Goal: Register for event/course

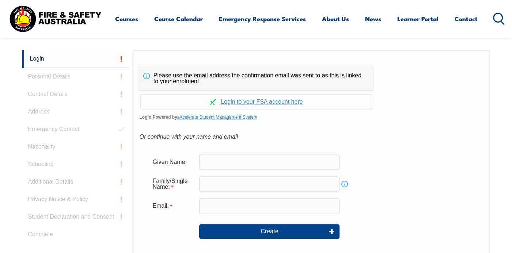
scroll to position [195, 0]
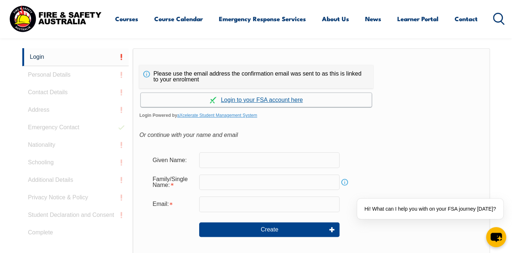
click at [257, 98] on link "Continue with aXcelerate" at bounding box center [256, 100] width 231 height 14
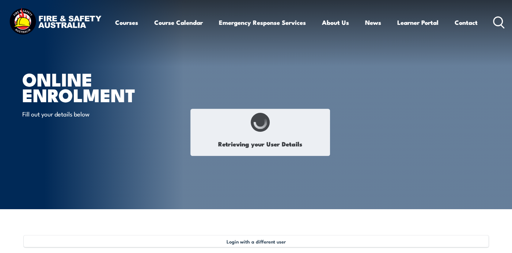
select select "Mr"
type input "[PERSON_NAME]"
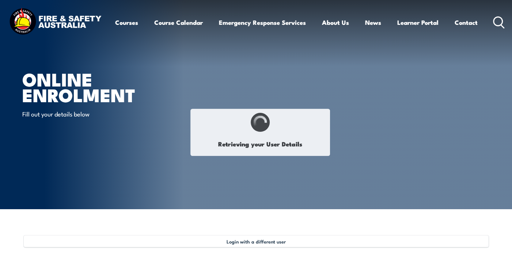
type input "[DATE]"
type input "MMZCFREHL2"
select select "M"
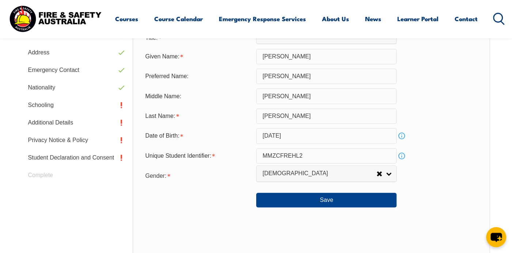
scroll to position [272, 0]
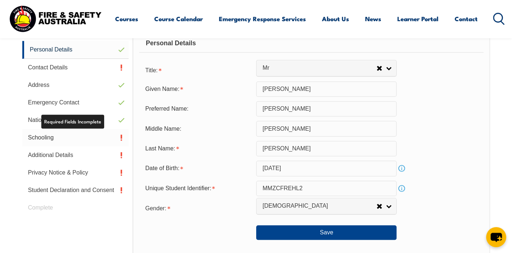
click at [96, 141] on link "Schooling" at bounding box center [75, 138] width 107 height 18
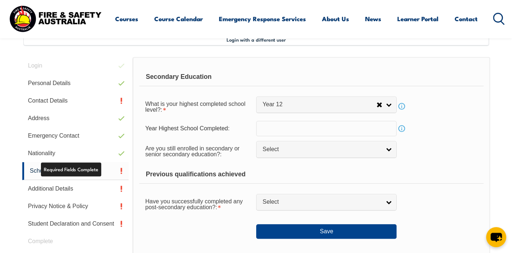
scroll to position [199, 0]
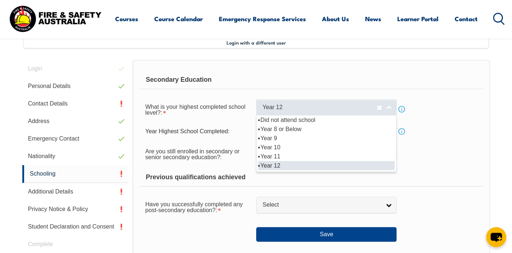
click at [390, 108] on link "Year 12" at bounding box center [326, 107] width 140 height 16
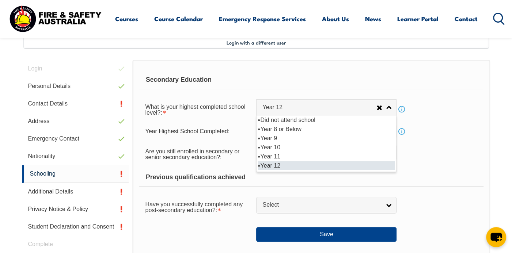
click at [318, 169] on li "Year 12" at bounding box center [326, 165] width 137 height 9
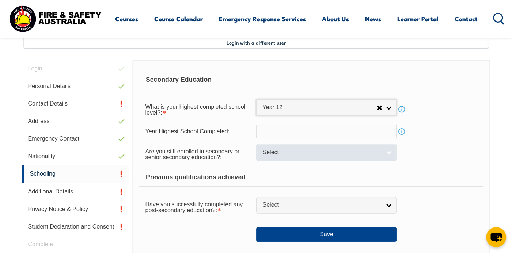
click at [335, 150] on span "Select" at bounding box center [321, 153] width 118 height 8
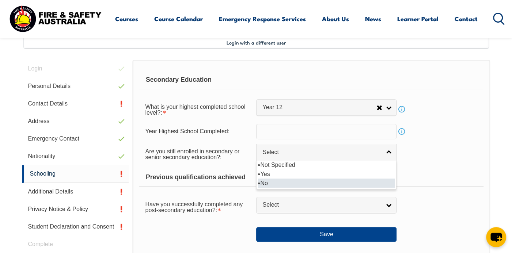
click at [303, 179] on li "No" at bounding box center [326, 183] width 137 height 9
select select "false"
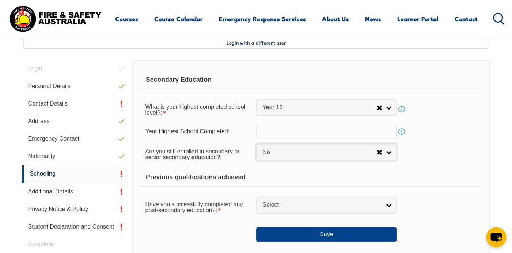
click at [303, 179] on div "Previous qualifications achieved" at bounding box center [311, 177] width 344 height 18
drag, startPoint x: 303, startPoint y: 179, endPoint x: 363, endPoint y: 176, distance: 59.6
click at [363, 176] on div "Previous qualifications achieved" at bounding box center [311, 177] width 344 height 18
click at [293, 133] on input "text" at bounding box center [326, 131] width 140 height 15
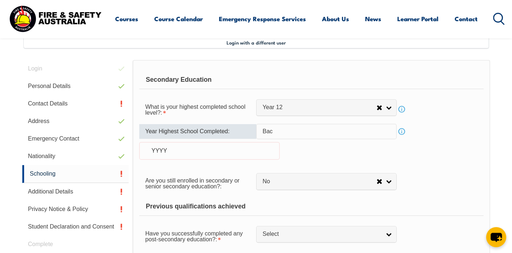
type input "Bach"
drag, startPoint x: 284, startPoint y: 135, endPoint x: 248, endPoint y: 135, distance: 35.4
click at [248, 135] on div "Year Highest School Completed: Bach Info YYYY" at bounding box center [311, 146] width 344 height 45
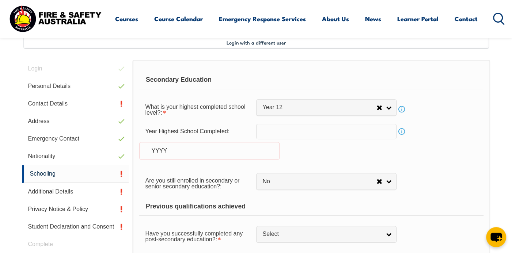
click at [495, 144] on section "Login with a different user Login Personal Details Contact Details Address Emer…" at bounding box center [256, 232] width 512 height 445
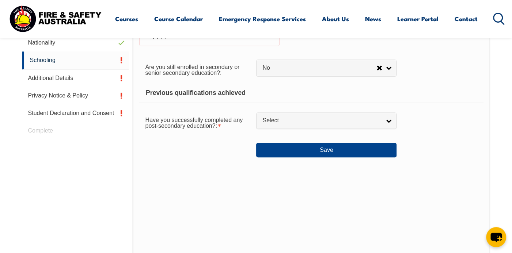
scroll to position [311, 0]
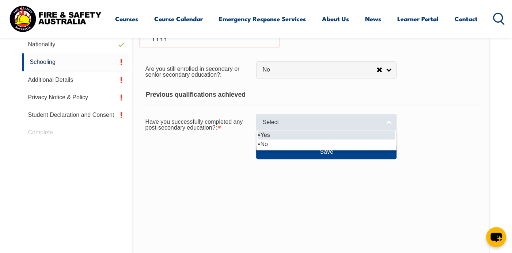
click at [338, 127] on link "Select" at bounding box center [326, 122] width 140 height 16
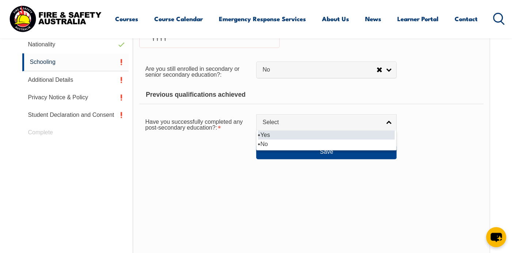
click at [309, 137] on li "Yes" at bounding box center [326, 134] width 137 height 9
select select "true"
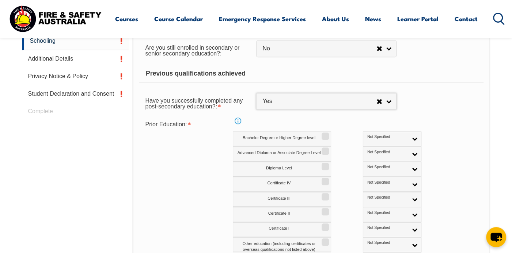
scroll to position [347, 0]
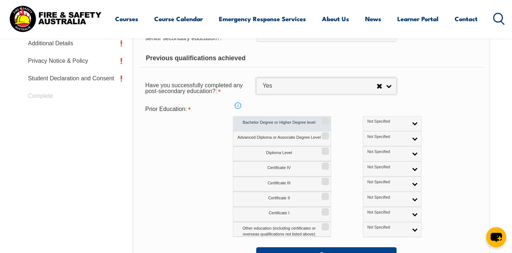
click at [325, 119] on input "Bachelor Degree or Higher Degree level" at bounding box center [324, 118] width 4 height 1
checkbox input "true"
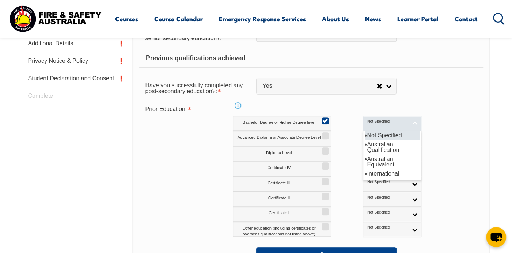
click at [383, 123] on link "Not Specified" at bounding box center [392, 123] width 58 height 15
click at [374, 177] on li "International" at bounding box center [391, 173] width 55 height 9
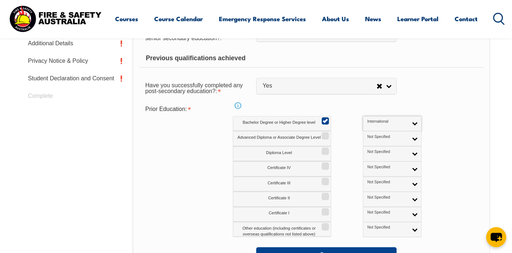
click at [456, 167] on div "Prior Education: Info Bachelor Degree or Higher Degree level Not Specified Aust…" at bounding box center [311, 169] width 344 height 135
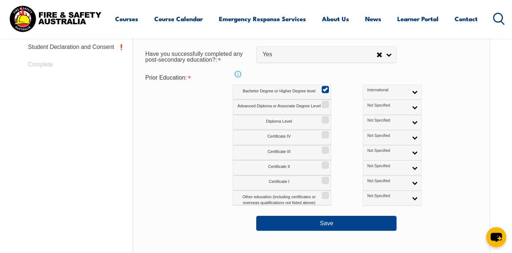
scroll to position [420, 0]
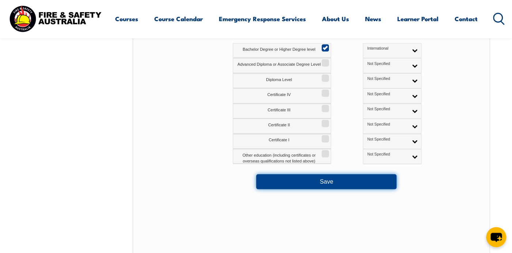
click at [345, 180] on button "Save" at bounding box center [326, 181] width 140 height 15
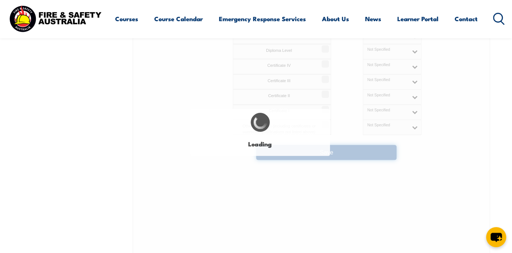
select select
select select "false"
select select "true"
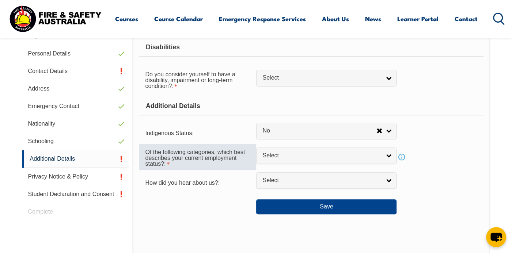
scroll to position [272, 0]
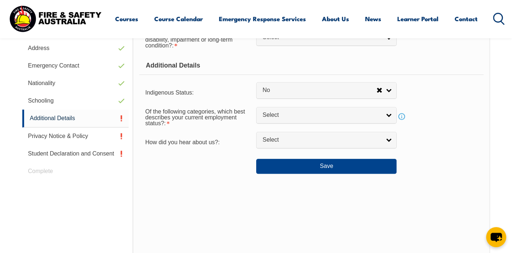
click at [233, 220] on div "Disabilities Do you consider yourself to have a disability, impairment or long-…" at bounding box center [311, 132] width 357 height 291
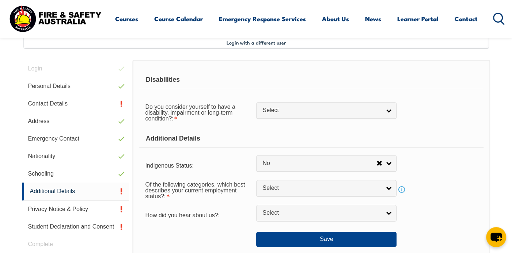
scroll to position [236, 0]
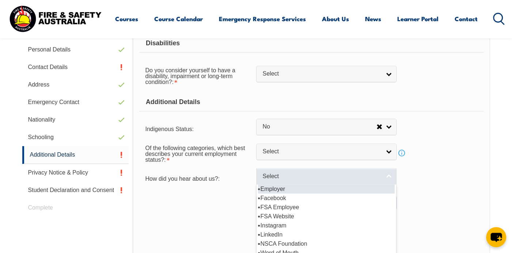
click at [337, 180] on link "Select" at bounding box center [326, 176] width 140 height 16
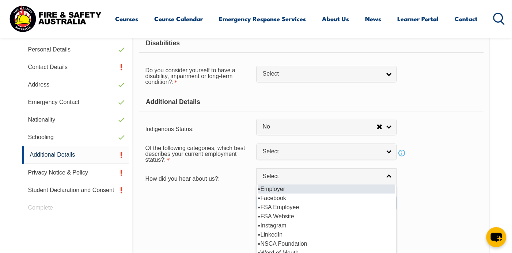
click at [323, 188] on li "Employer" at bounding box center [326, 188] width 137 height 9
select select "8019"
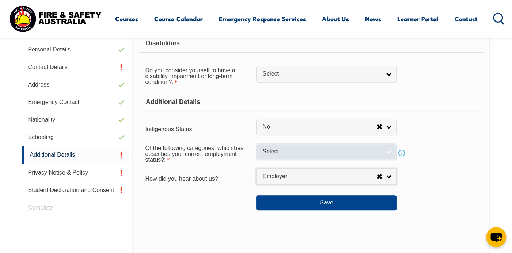
click at [355, 146] on link "Select" at bounding box center [326, 151] width 140 height 16
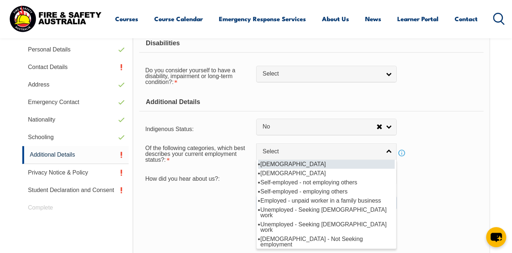
click at [303, 161] on li "Full-time employee" at bounding box center [326, 164] width 137 height 9
select select "1"
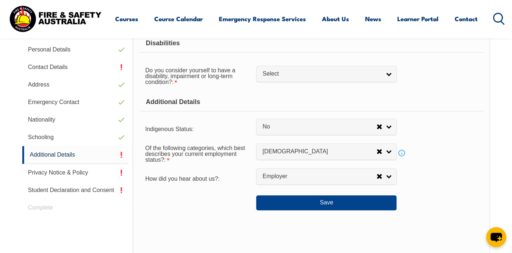
click at [313, 89] on form "Disabilities Do you consider yourself to have a disability, impairment or long-…" at bounding box center [311, 122] width 344 height 176
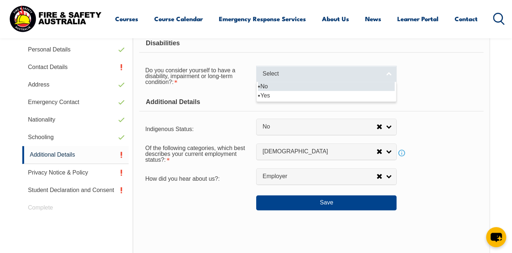
click at [302, 71] on span "Select" at bounding box center [321, 74] width 118 height 8
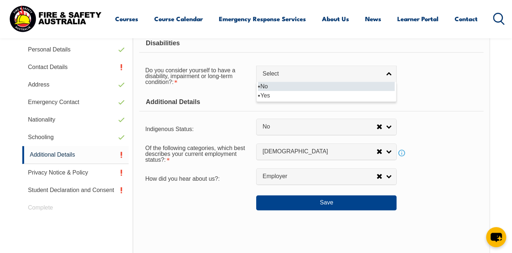
click at [284, 89] on li "No" at bounding box center [326, 86] width 137 height 9
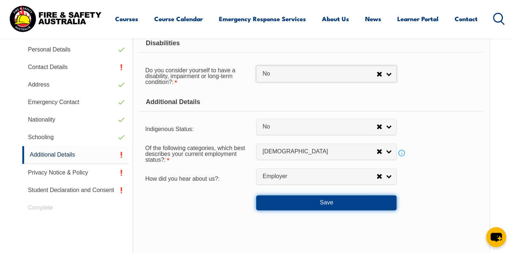
click at [313, 206] on button "Save" at bounding box center [326, 202] width 140 height 15
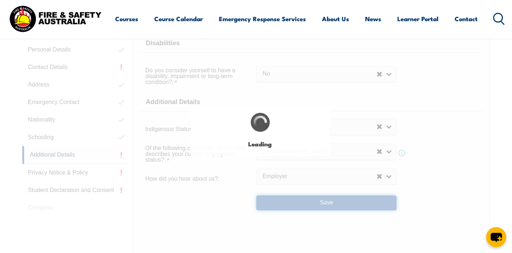
select select "false"
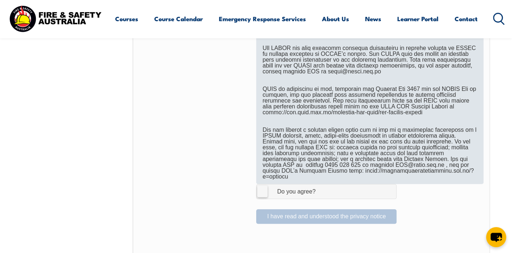
scroll to position [528, 0]
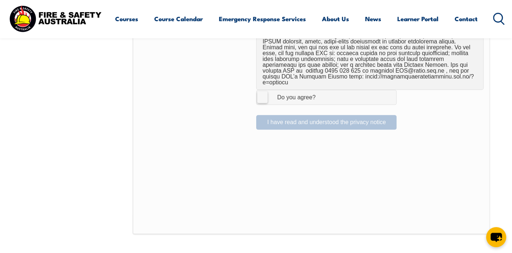
click at [261, 91] on label "I Agree Do you agree?" at bounding box center [326, 97] width 140 height 15
click at [321, 91] on input "I Agree Do you agree?" at bounding box center [327, 97] width 12 height 14
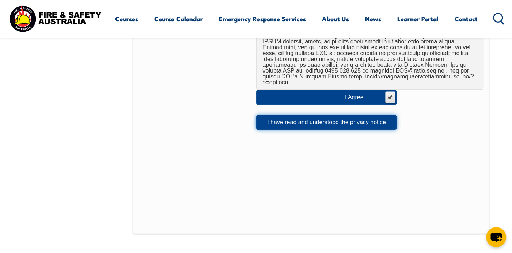
click at [282, 115] on button "I have read and understood the privacy notice" at bounding box center [326, 122] width 140 height 15
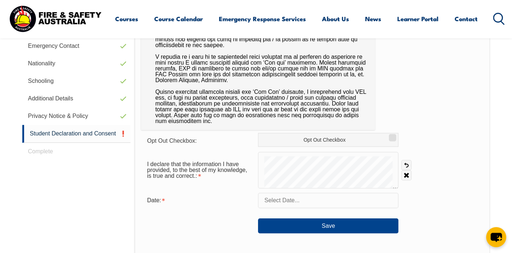
scroll to position [309, 0]
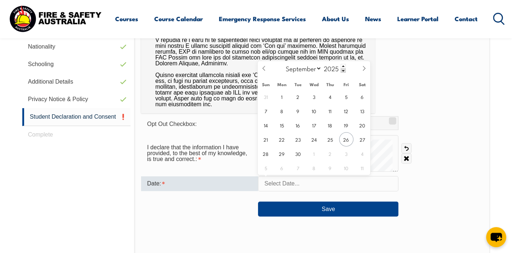
click at [294, 185] on input "text" at bounding box center [328, 183] width 140 height 15
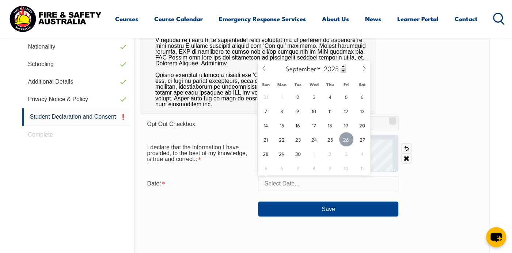
click at [341, 139] on span "26" at bounding box center [346, 139] width 14 height 14
type input "September 26, 2025"
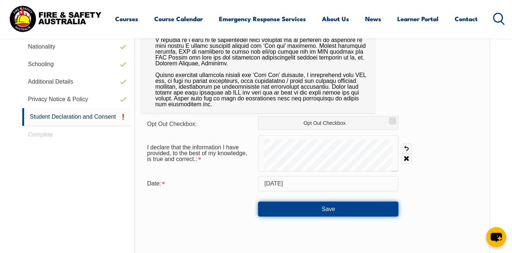
click at [304, 212] on button "Save" at bounding box center [328, 209] width 140 height 15
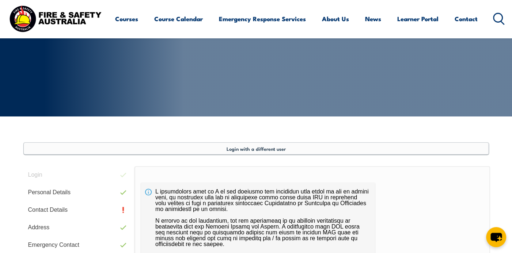
scroll to position [146, 0]
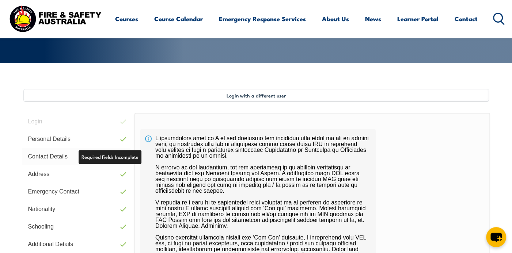
click at [62, 159] on link "Contact Details" at bounding box center [76, 157] width 108 height 18
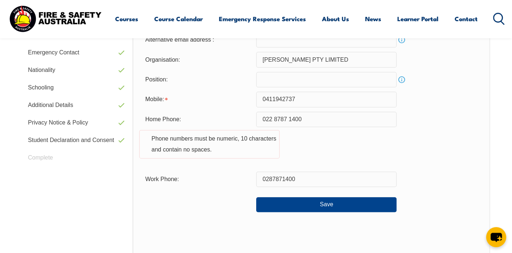
scroll to position [270, 0]
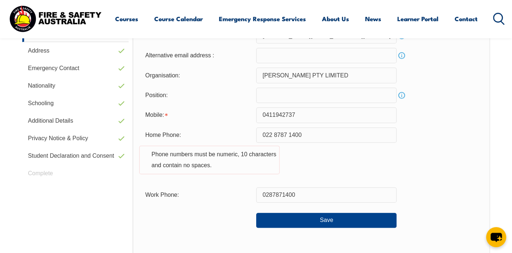
click at [307, 100] on input "text" at bounding box center [326, 95] width 140 height 15
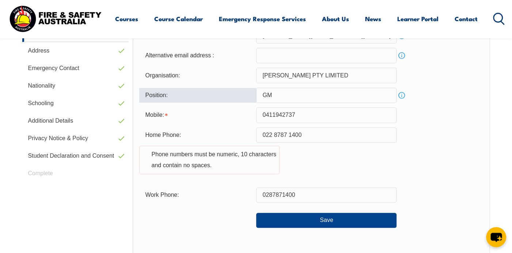
type input "GM"
click at [374, 158] on div "Home Phone: 022 8787 1400 Phone numbers must be numeric, 10 characters and cont…" at bounding box center [311, 154] width 344 height 55
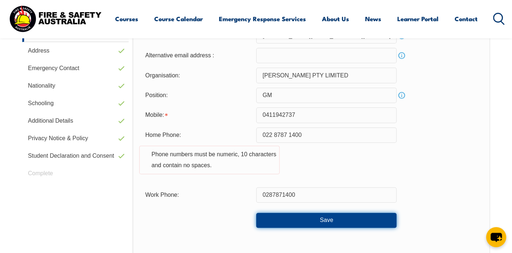
click at [319, 218] on button "Save" at bounding box center [326, 220] width 140 height 15
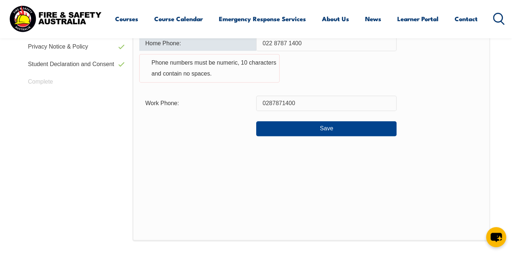
scroll to position [288, 0]
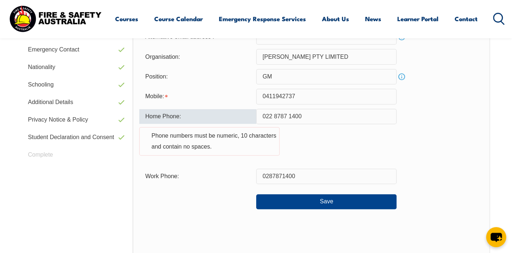
click at [267, 116] on input "022 8787 1400" at bounding box center [326, 116] width 140 height 15
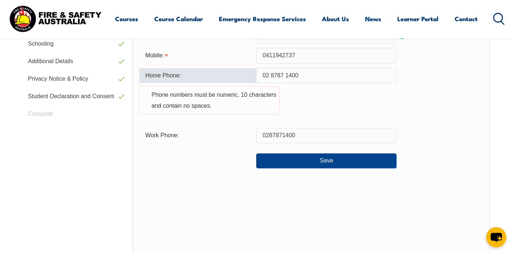
scroll to position [328, 0]
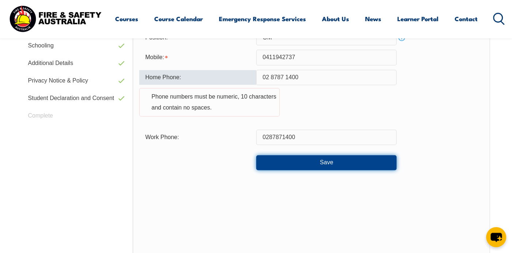
click at [350, 163] on button "Save" at bounding box center [326, 162] width 140 height 15
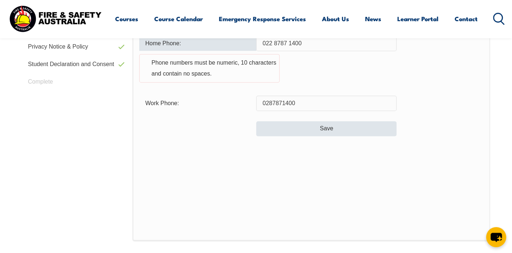
scroll to position [288, 0]
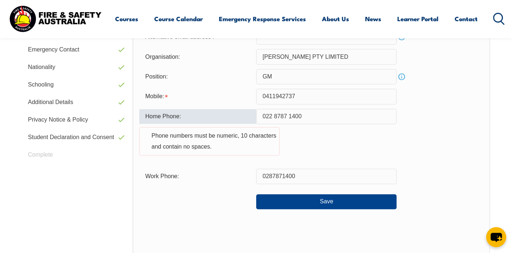
drag, startPoint x: 274, startPoint y: 117, endPoint x: 254, endPoint y: 117, distance: 19.4
click at [254, 117] on div "Home Phone: 022 8787 1400 Phone numbers must be numeric, 10 characters and cont…" at bounding box center [311, 136] width 344 height 55
click at [276, 117] on input "022 8787 1400" at bounding box center [326, 116] width 140 height 15
drag, startPoint x: 271, startPoint y: 118, endPoint x: 289, endPoint y: 129, distance: 20.9
click at [272, 119] on input "022 8787 1400" at bounding box center [326, 116] width 140 height 15
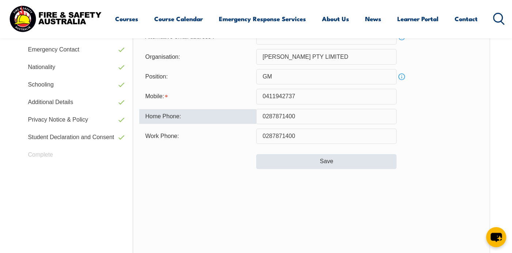
type input "0287871400"
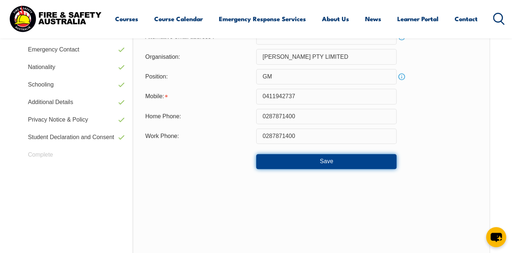
click at [315, 167] on button "Save" at bounding box center [326, 161] width 140 height 15
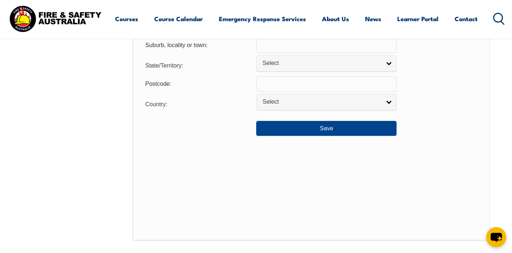
scroll to position [601, 0]
click at [316, 137] on button "Save" at bounding box center [326, 129] width 140 height 15
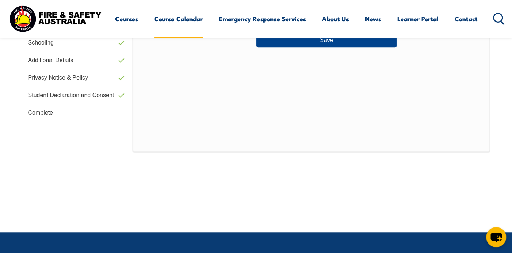
scroll to position [199, 0]
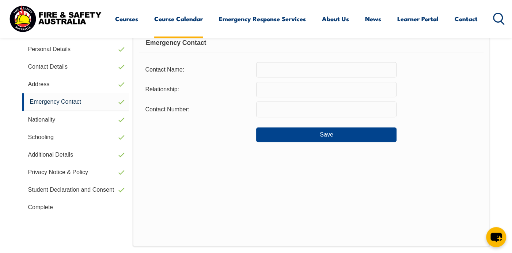
click at [180, 16] on link "Course Calendar" at bounding box center [178, 18] width 49 height 19
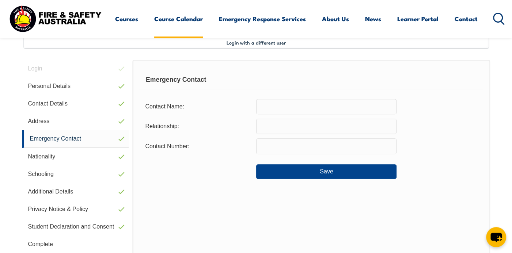
click at [181, 18] on link "Course Calendar" at bounding box center [178, 18] width 49 height 19
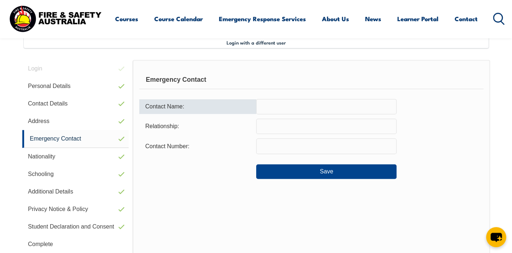
click at [280, 107] on input "text" at bounding box center [326, 106] width 140 height 15
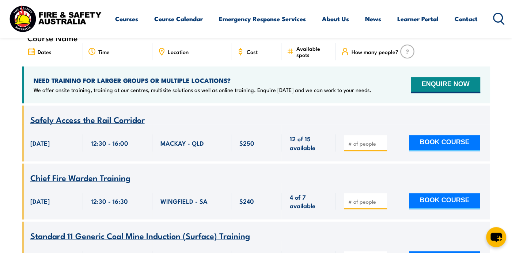
scroll to position [219, 0]
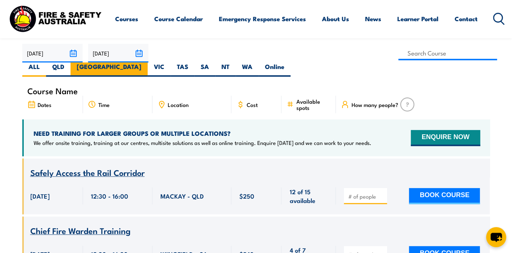
click at [148, 62] on label "[GEOGRAPHIC_DATA]" at bounding box center [108, 69] width 77 height 14
click at [146, 62] on input "[GEOGRAPHIC_DATA]" at bounding box center [143, 64] width 5 height 5
radio input "true"
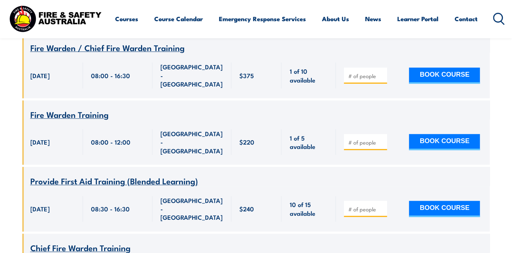
scroll to position [351, 0]
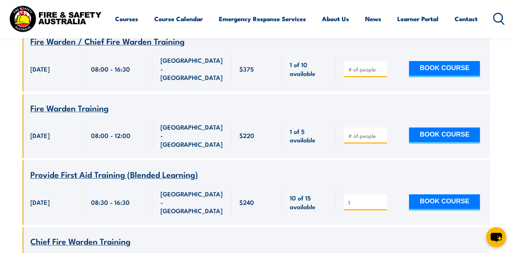
type input "1"
click at [380, 199] on input "1" at bounding box center [366, 202] width 37 height 7
click at [432, 194] on button "BOOK COURSE" at bounding box center [444, 202] width 71 height 16
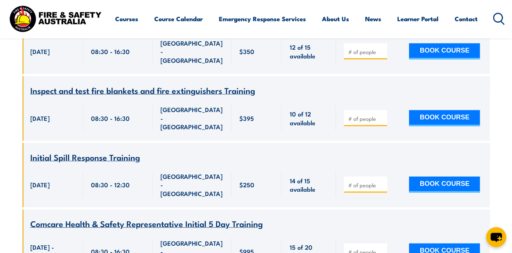
scroll to position [2870, 0]
